Goal: Check status

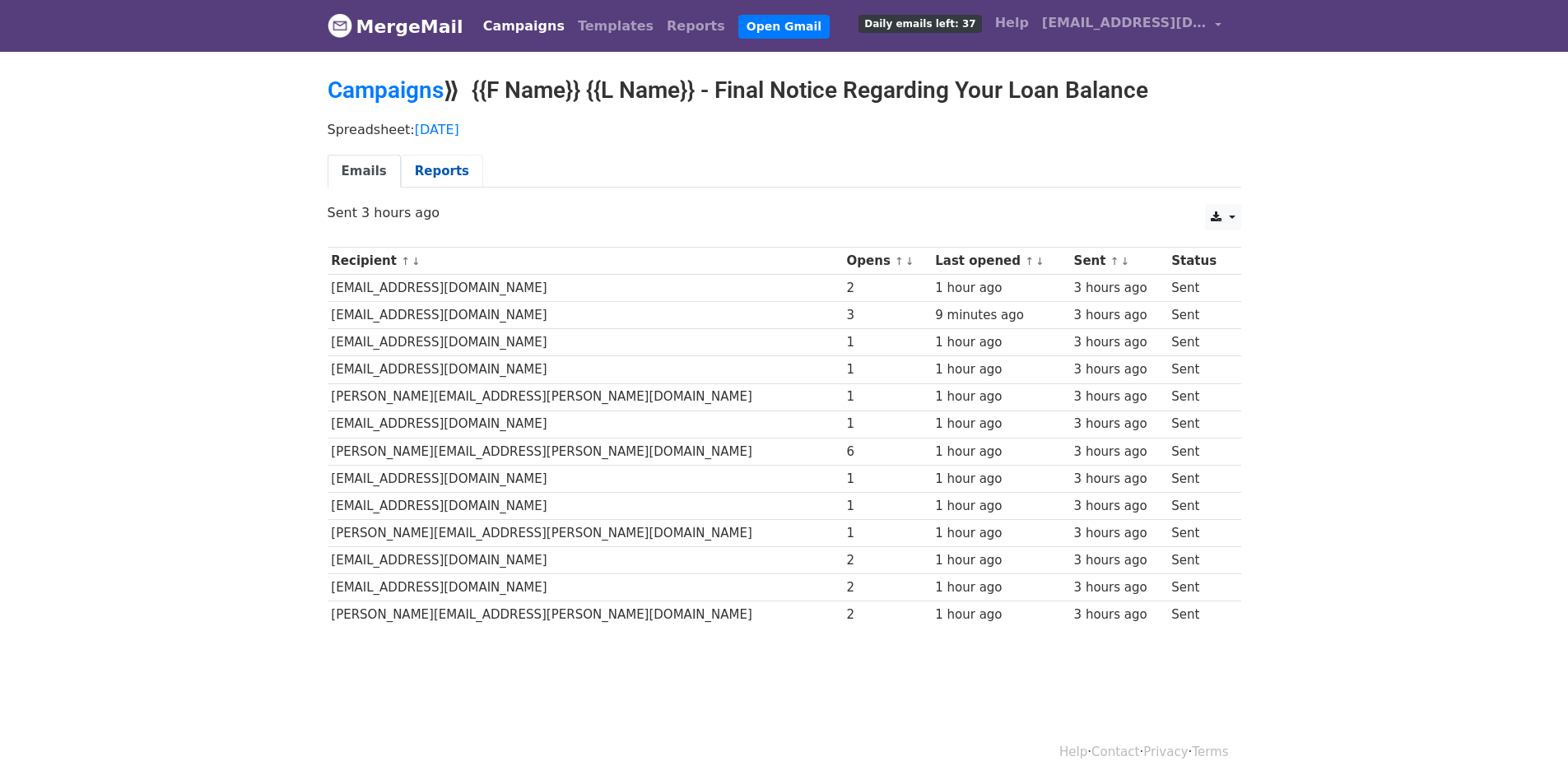
click at [418, 168] on link "Reports" at bounding box center [442, 172] width 82 height 34
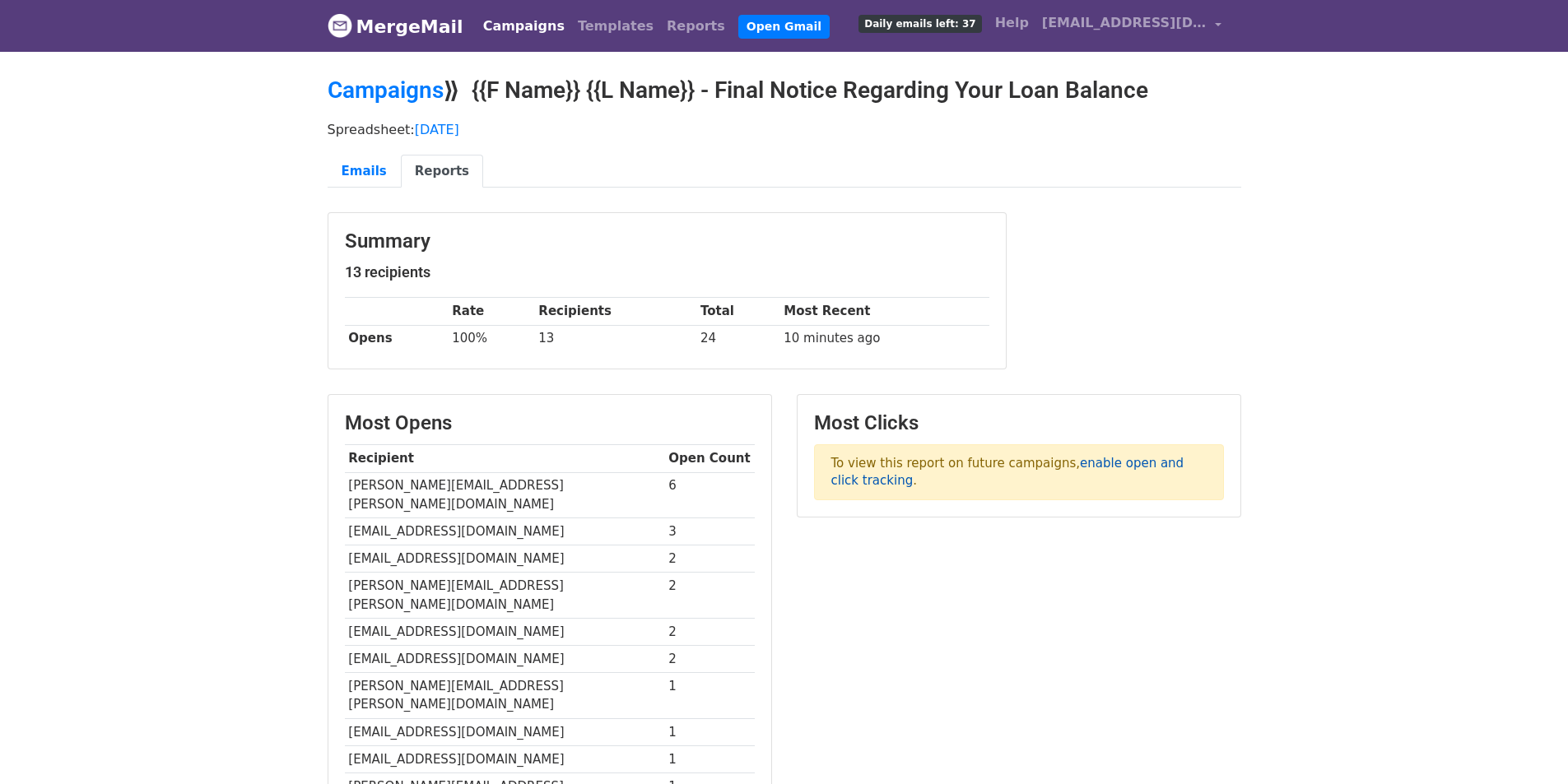
click at [1091, 467] on link "enable open and click tracking" at bounding box center [1007, 472] width 353 height 32
click at [365, 159] on link "Emails" at bounding box center [364, 172] width 73 height 34
